Goal: Information Seeking & Learning: Check status

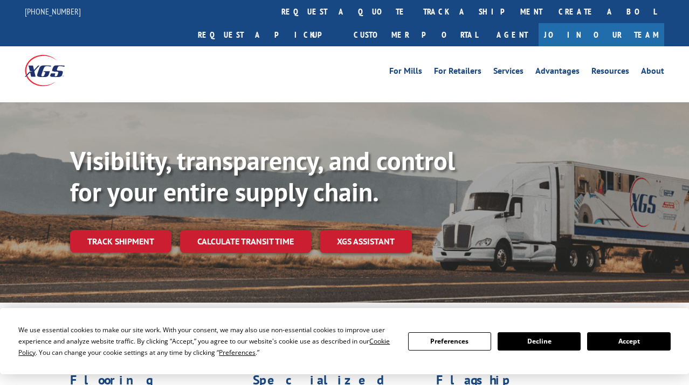
scroll to position [54, 0]
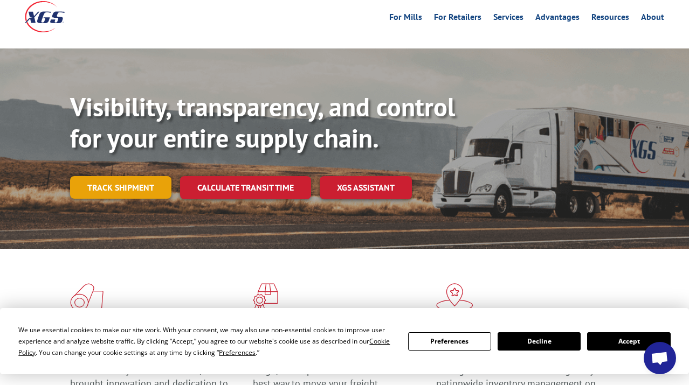
click at [148, 176] on link "Track shipment" at bounding box center [120, 187] width 101 height 23
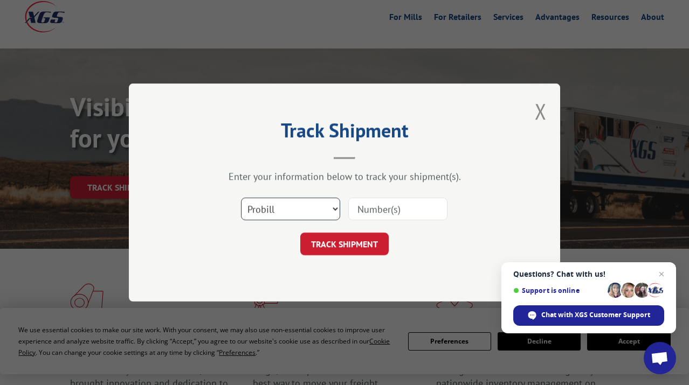
click at [293, 200] on select "Select category... Probill BOL PO" at bounding box center [290, 209] width 99 height 23
click at [382, 213] on input at bounding box center [397, 209] width 99 height 23
paste input "51557911"
type input "51557911"
click at [378, 241] on button "TRACK SHIPMENT" at bounding box center [344, 244] width 88 height 23
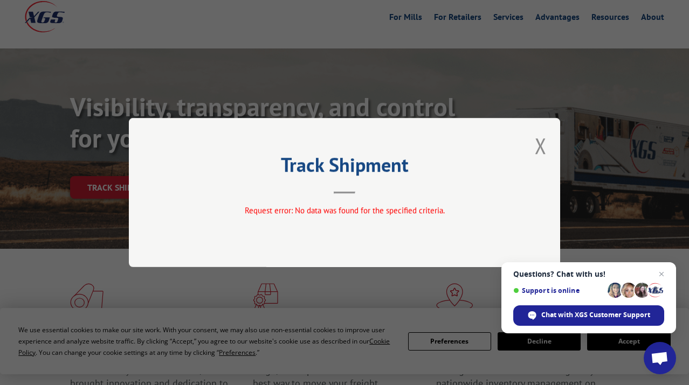
click at [325, 216] on span "Request error: No data was found for the specified criteria." at bounding box center [345, 210] width 200 height 10
click at [534, 153] on div "Track Shipment Request error: No data was found for the specified criteria." at bounding box center [344, 192] width 431 height 149
click at [537, 151] on button "Close modal" at bounding box center [541, 146] width 12 height 29
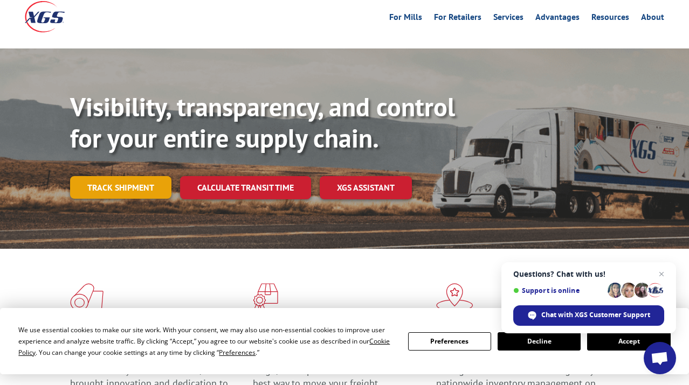
click at [145, 176] on link "Track shipment" at bounding box center [120, 187] width 101 height 23
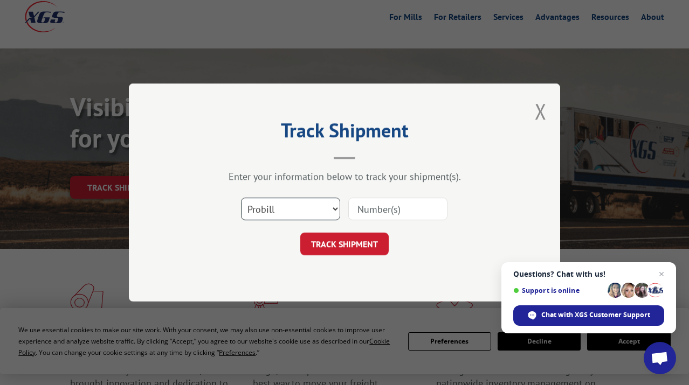
click at [292, 210] on select "Select category... Probill BOL PO" at bounding box center [290, 209] width 99 height 23
select select "bol"
click at [241, 198] on select "Select category... Probill BOL PO" at bounding box center [290, 209] width 99 height 23
click at [364, 213] on input at bounding box center [397, 209] width 99 height 23
paste input "51557911"
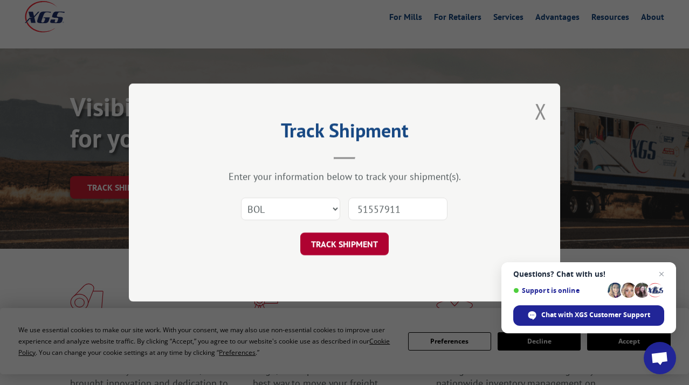
type input "51557911"
click at [366, 243] on button "TRACK SHIPMENT" at bounding box center [344, 244] width 88 height 23
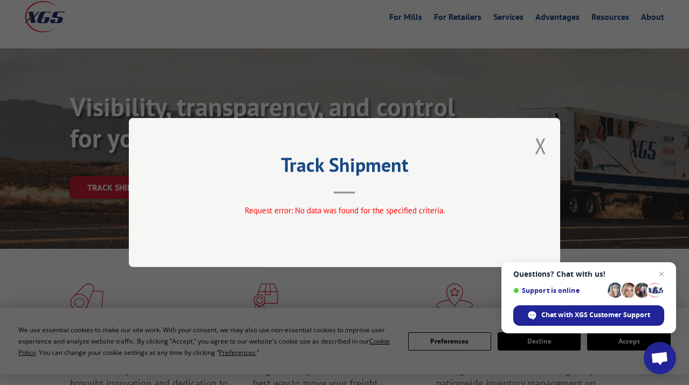
click at [547, 153] on div "Track Shipment Request error: No data was found for the specified criteria." at bounding box center [344, 192] width 431 height 149
click at [544, 150] on button "Close modal" at bounding box center [541, 146] width 12 height 29
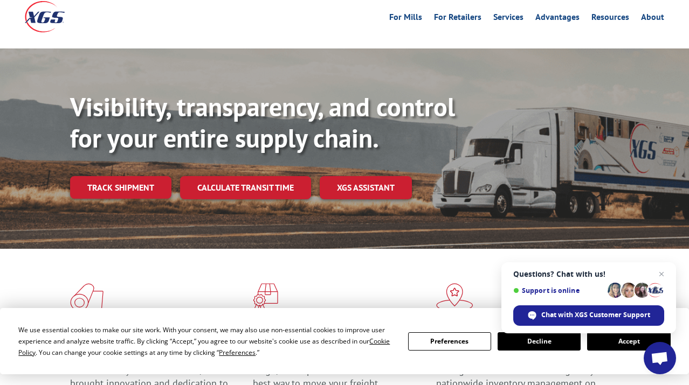
click at [140, 178] on div "Visibility, transparency, and control for your entire supply chain. Track shipm…" at bounding box center [379, 167] width 619 height 150
click at [141, 176] on link "Track shipment" at bounding box center [120, 187] width 101 height 23
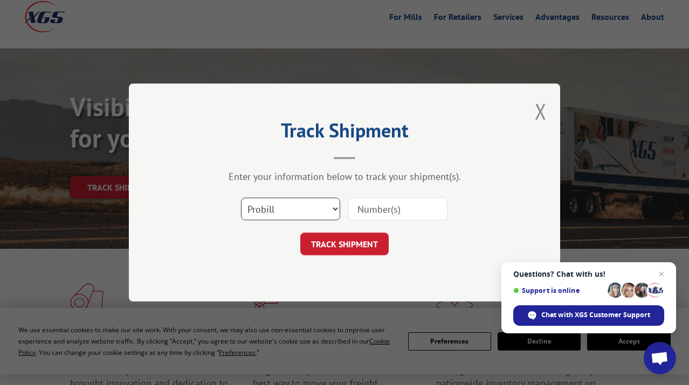
click at [300, 214] on select "Select category... Probill BOL PO" at bounding box center [290, 209] width 99 height 23
select select "po"
click at [241, 198] on select "Select category... Probill BOL PO" at bounding box center [290, 209] width 99 height 23
click at [374, 217] on input at bounding box center [397, 209] width 99 height 23
click at [375, 216] on input at bounding box center [397, 209] width 99 height 23
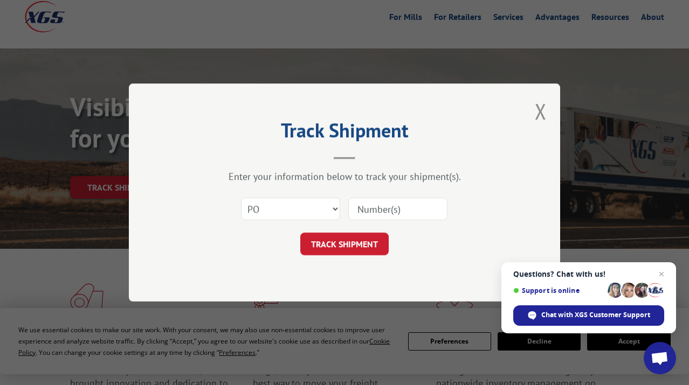
paste input "51557911"
type input "51557911"
click at [367, 237] on button "TRACK SHIPMENT" at bounding box center [344, 244] width 88 height 23
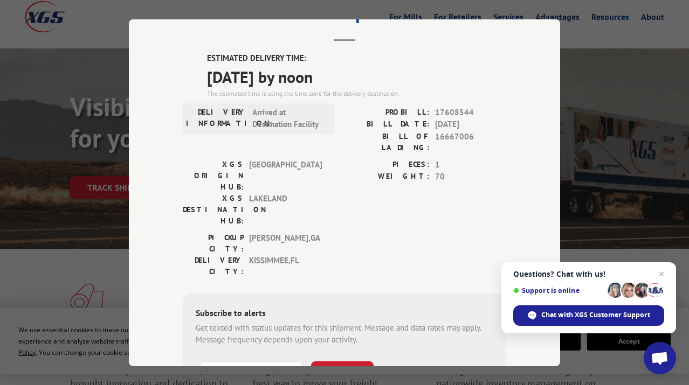
scroll to position [0, 0]
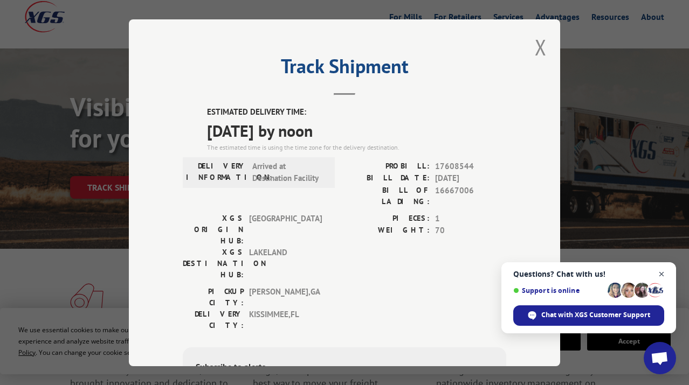
click at [660, 278] on span "Close chat" at bounding box center [661, 274] width 13 height 13
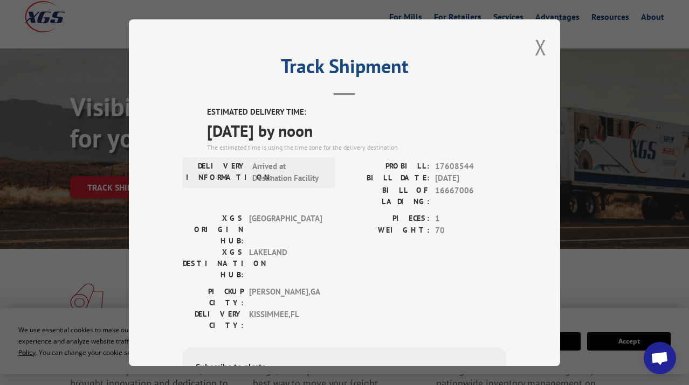
click at [463, 270] on div "ESTIMATED DELIVERY TIME: [DATE] by noon The estimated time is using the time zo…" at bounding box center [344, 300] width 323 height 388
click at [535, 53] on button "Close modal" at bounding box center [541, 47] width 12 height 29
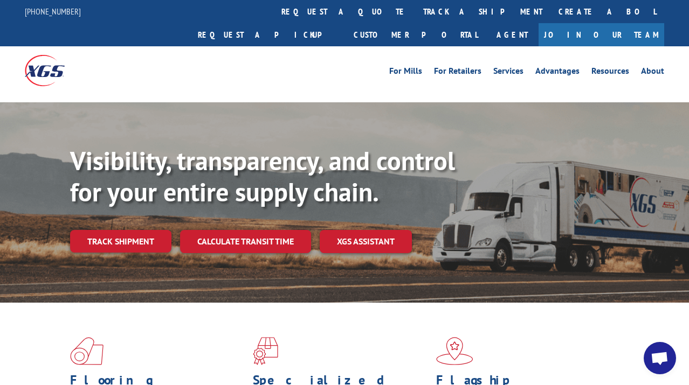
click at [121, 230] on link "Track shipment" at bounding box center [120, 241] width 101 height 23
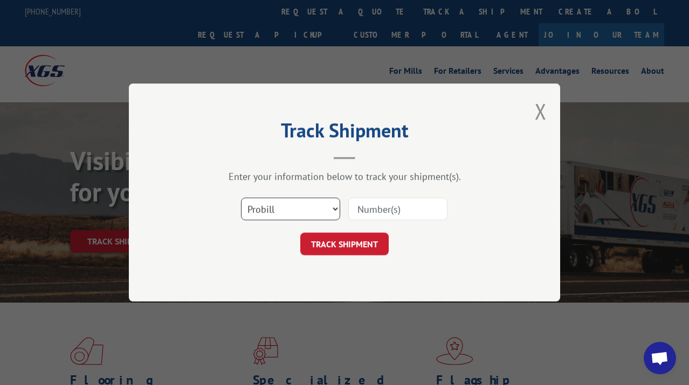
click at [289, 208] on select "Select category... Probill BOL PO" at bounding box center [290, 209] width 99 height 23
select select "po"
click at [241, 198] on select "Select category... Probill BOL PO" at bounding box center [290, 209] width 99 height 23
click at [381, 213] on input at bounding box center [397, 209] width 99 height 23
type input "51557911"
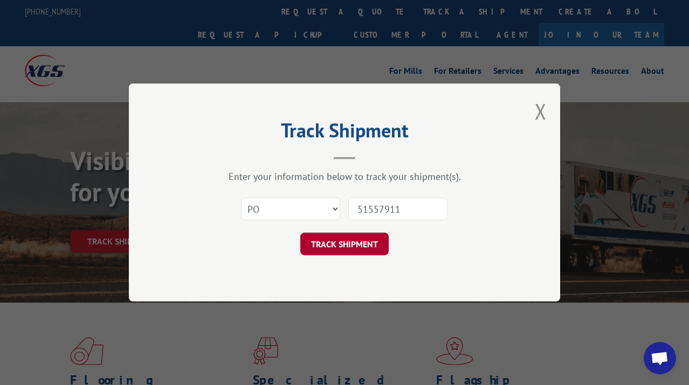
click at [332, 240] on button "TRACK SHIPMENT" at bounding box center [344, 244] width 88 height 23
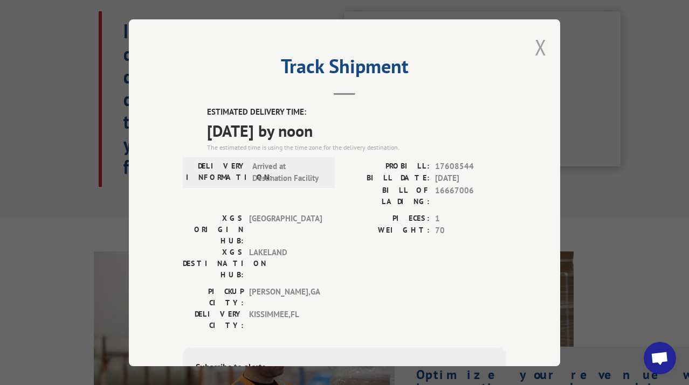
click at [539, 44] on button "Close modal" at bounding box center [541, 47] width 12 height 29
